Goal: Find contact information: Find contact information

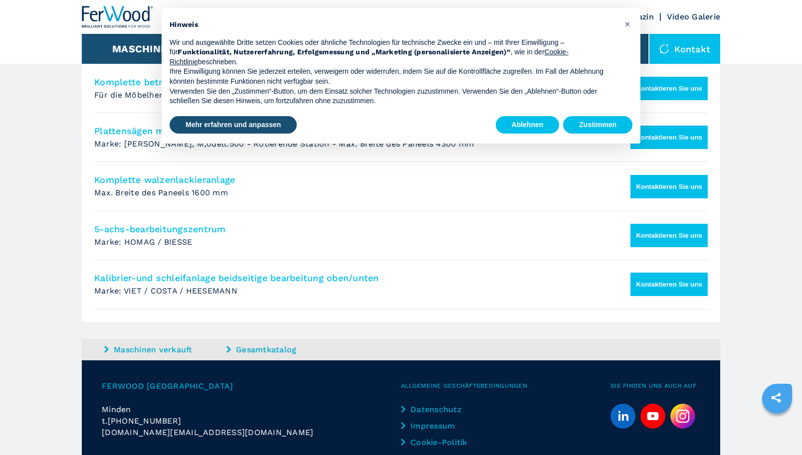
scroll to position [812, 0]
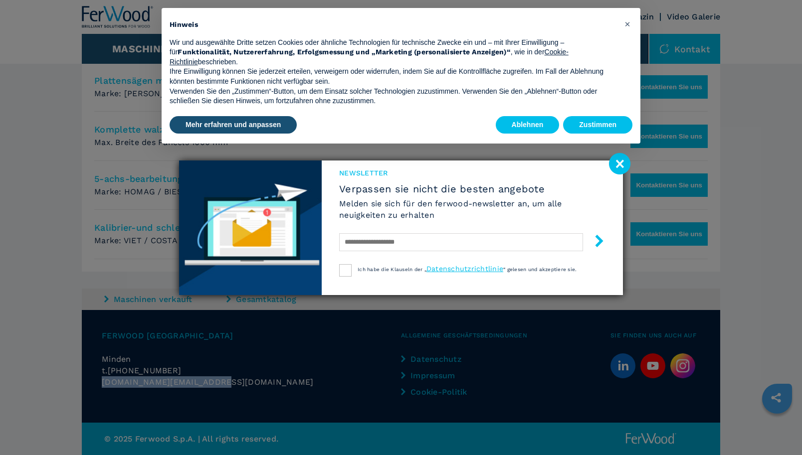
drag, startPoint x: 190, startPoint y: 381, endPoint x: 104, endPoint y: 379, distance: 86.3
click at [104, 379] on div "[DOMAIN_NAME][EMAIL_ADDRESS][DOMAIN_NAME]" at bounding box center [251, 381] width 299 height 11
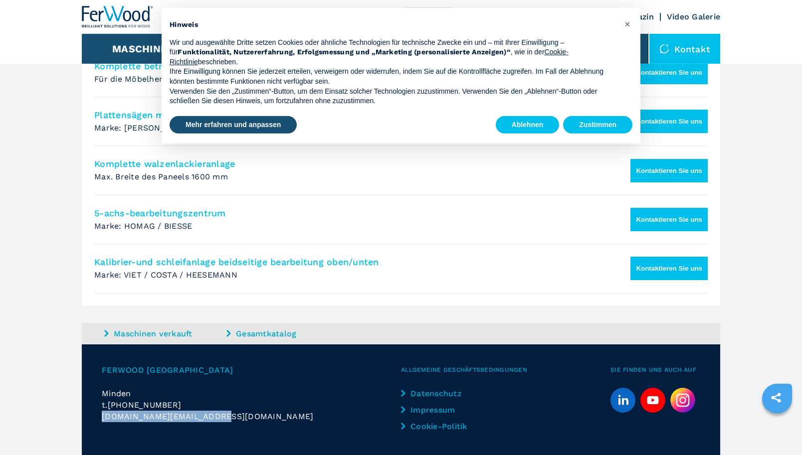
scroll to position [761, 0]
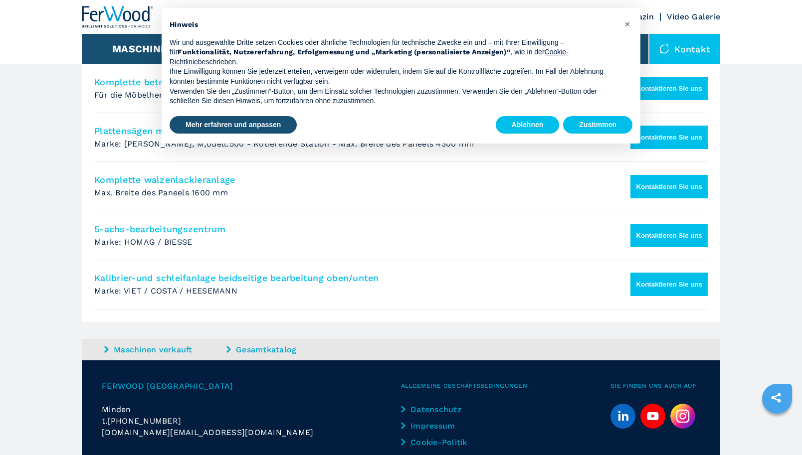
click at [417, 425] on link "Impressum" at bounding box center [442, 425] width 83 height 11
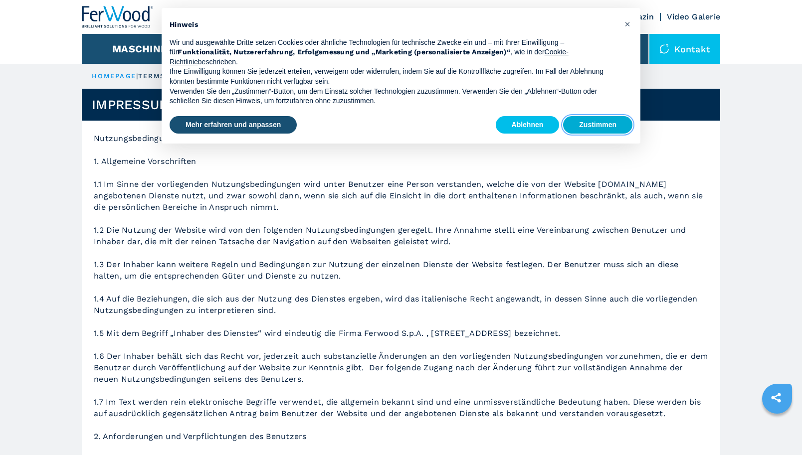
click at [591, 121] on button "Zustimmen" at bounding box center [597, 125] width 69 height 18
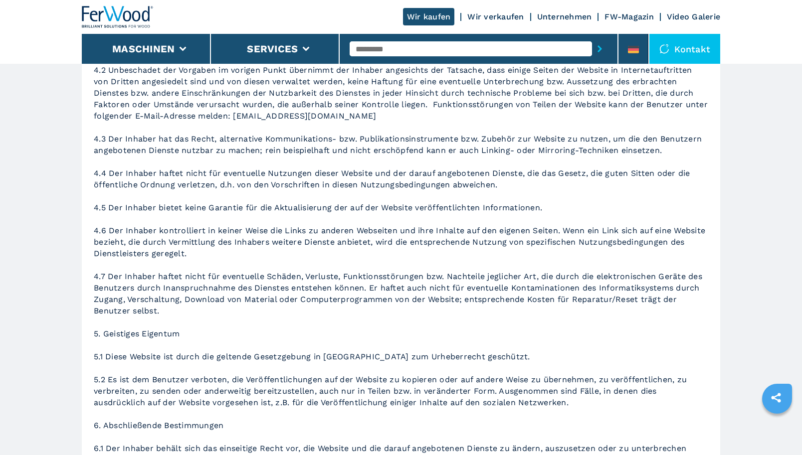
scroll to position [1127, 0]
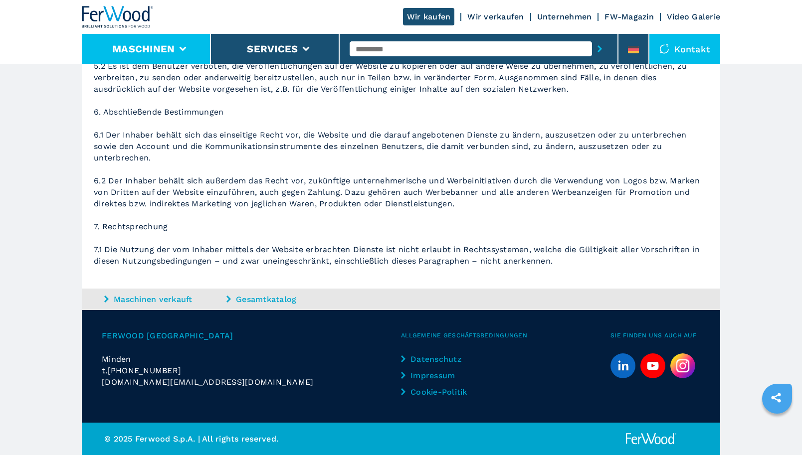
click at [171, 54] on button "Maschinen" at bounding box center [143, 49] width 62 height 12
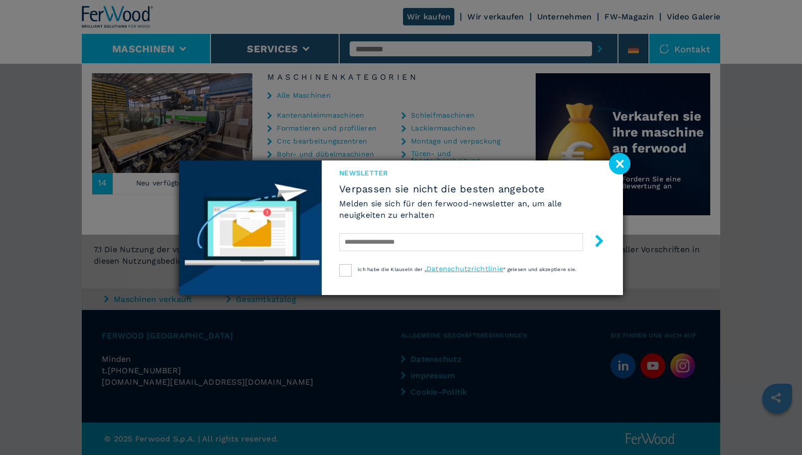
click at [615, 157] on image at bounding box center [619, 163] width 21 height 21
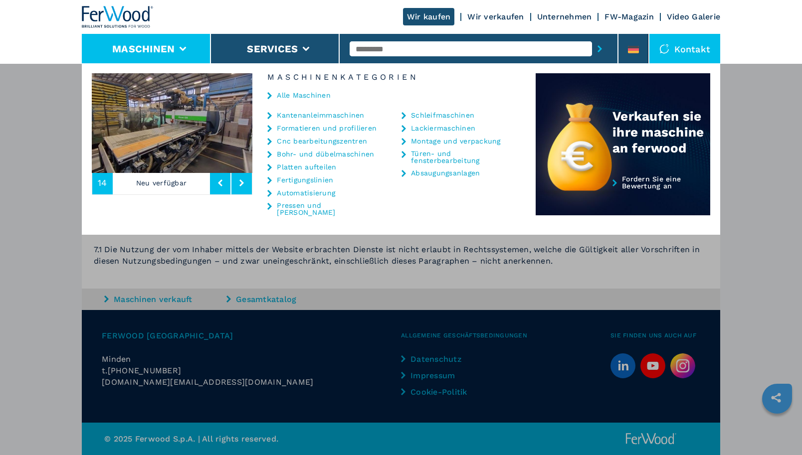
click at [417, 18] on link "Wir kaufen" at bounding box center [429, 16] width 52 height 17
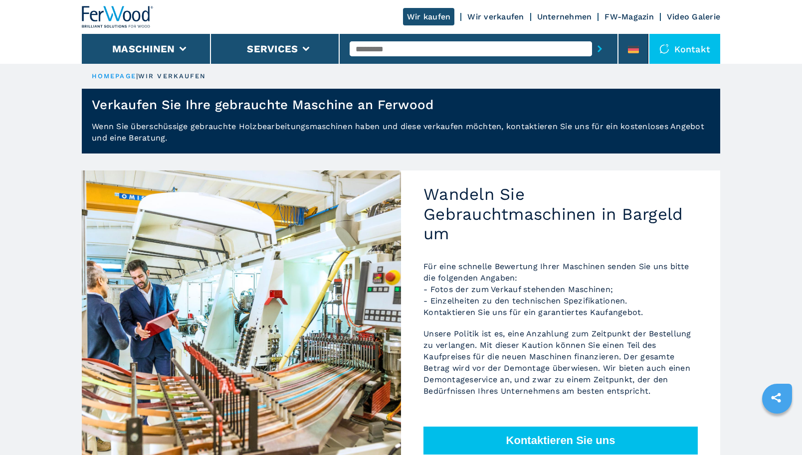
scroll to position [254, 0]
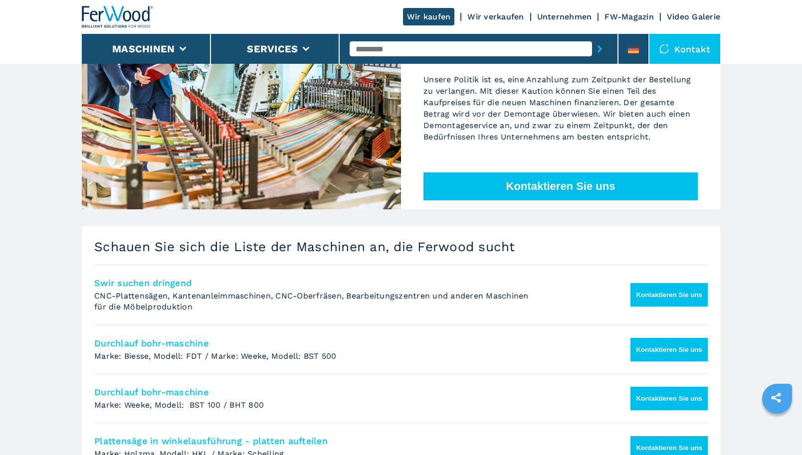
click at [530, 182] on button "Kontaktieren Sie uns" at bounding box center [560, 186] width 274 height 28
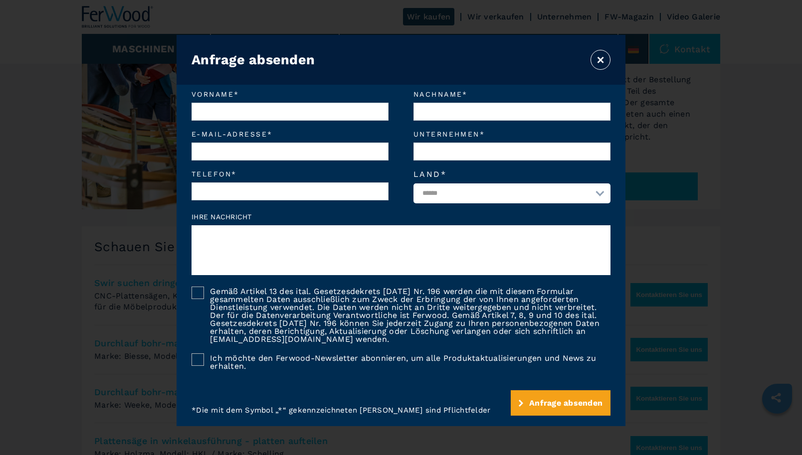
scroll to position [15, 0]
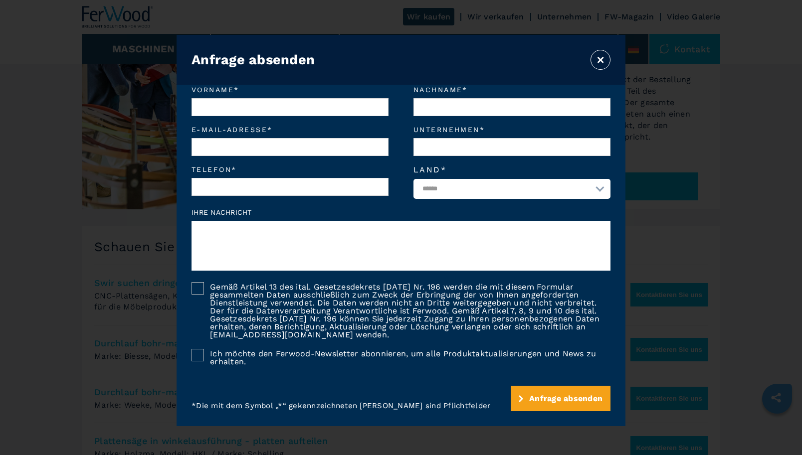
click at [598, 58] on button "×" at bounding box center [600, 60] width 20 height 20
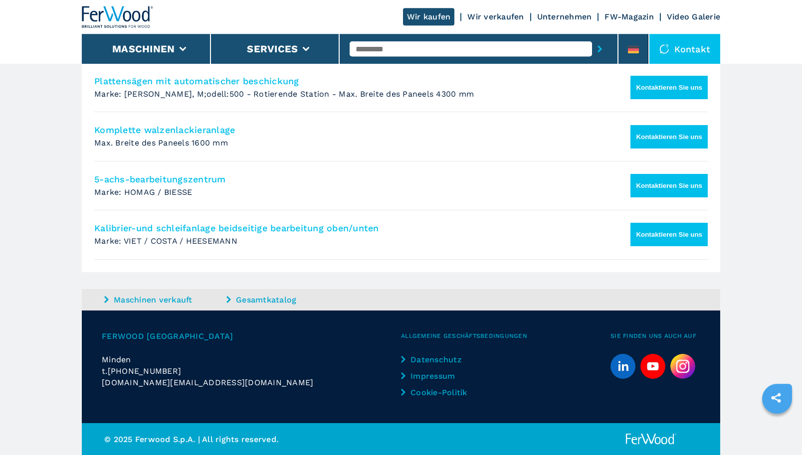
scroll to position [812, 0]
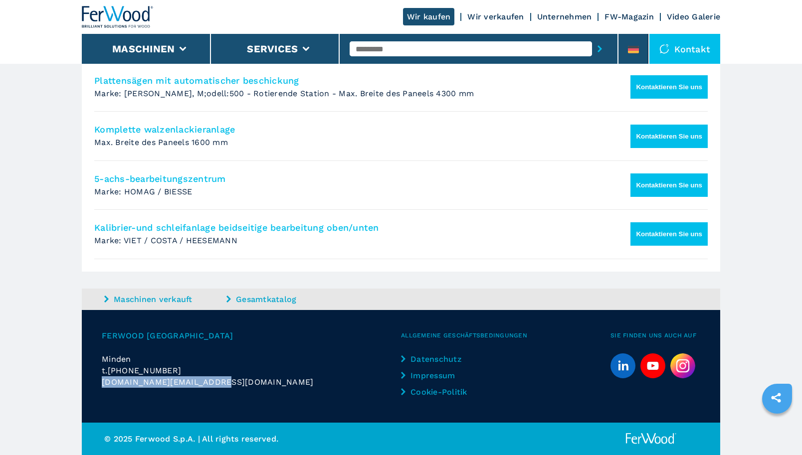
drag, startPoint x: 221, startPoint y: 381, endPoint x: 103, endPoint y: 380, distance: 117.7
click at [103, 380] on div "[DOMAIN_NAME][EMAIL_ADDRESS][DOMAIN_NAME]" at bounding box center [251, 381] width 299 height 11
copy span "[DOMAIN_NAME][EMAIL_ADDRESS][DOMAIN_NAME]"
